Goal: Information Seeking & Learning: Learn about a topic

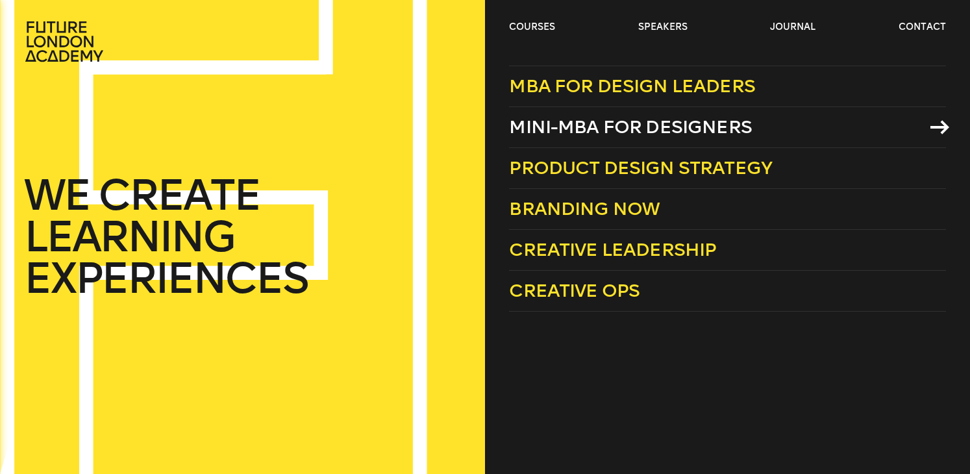
click at [558, 120] on span "Mini-MBA for Designers" at bounding box center [630, 126] width 243 height 21
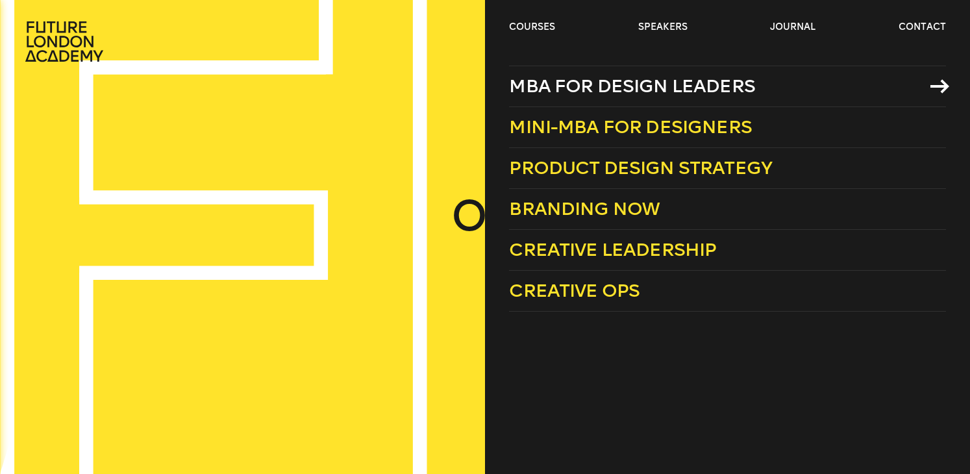
click at [556, 86] on span "MBA for Design Leaders" at bounding box center [632, 85] width 246 height 21
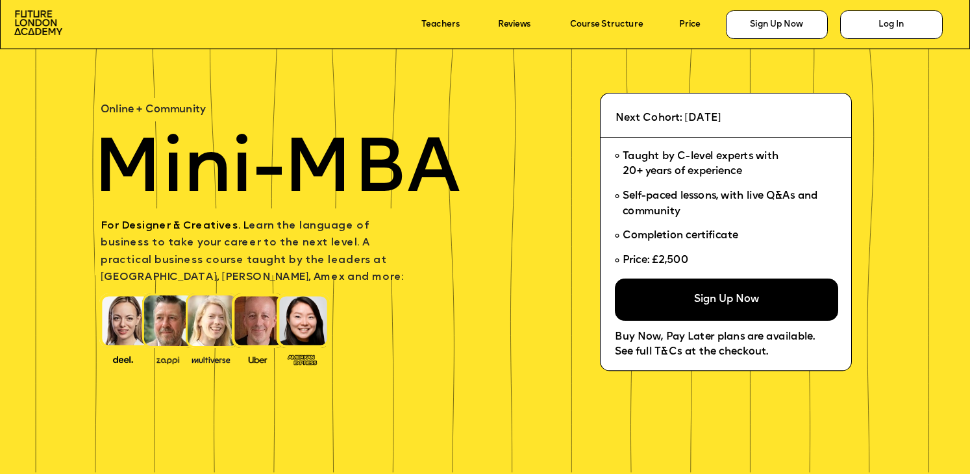
scroll to position [69, 0]
